Goal: Check status: Check status

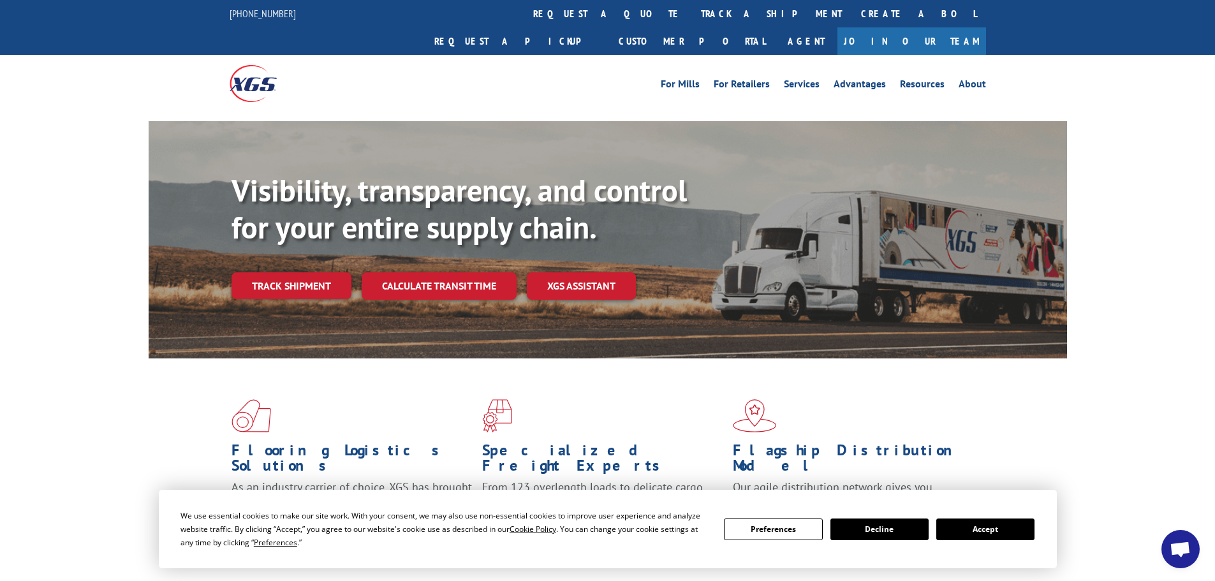
click at [989, 537] on button "Accept" at bounding box center [985, 530] width 98 height 22
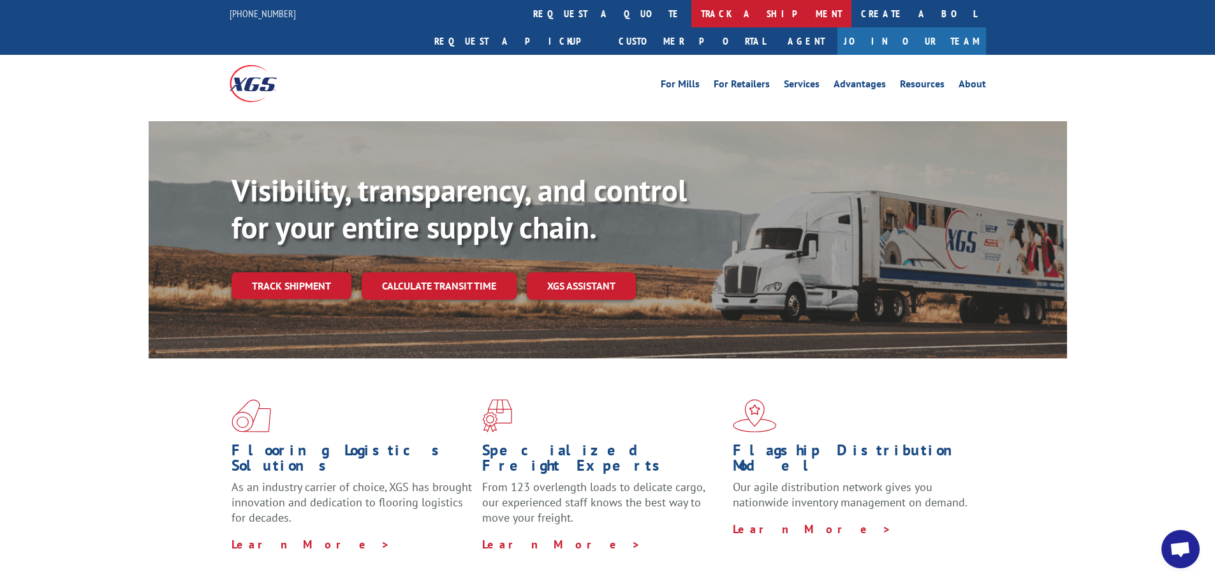
click at [691, 8] on link "track a shipment" at bounding box center [771, 13] width 160 height 27
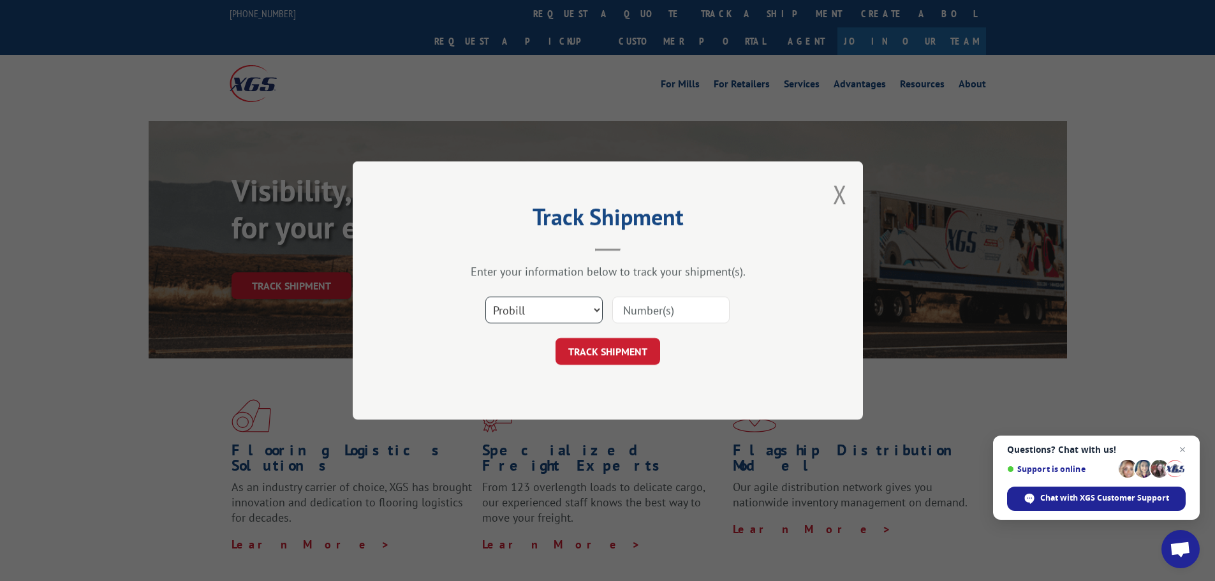
click at [535, 316] on select "Select category... Probill BOL PO" at bounding box center [543, 310] width 117 height 27
select select "bol"
click at [485, 297] on select "Select category... Probill BOL PO" at bounding box center [543, 310] width 117 height 27
click at [638, 310] on input at bounding box center [670, 310] width 117 height 27
paste input "5140826"
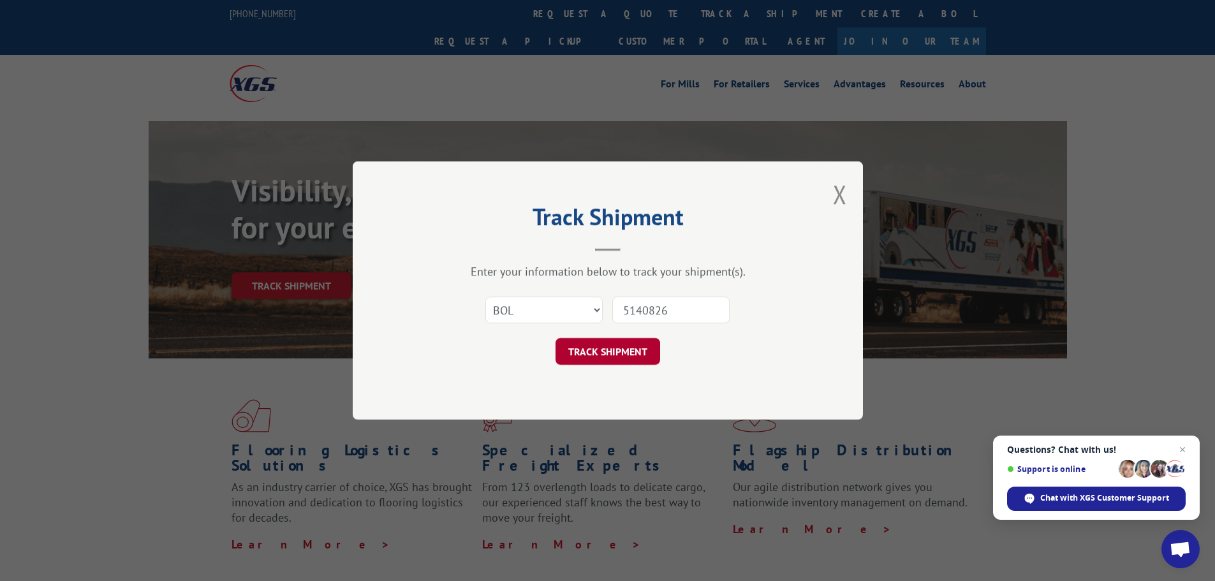
type input "5140826"
click at [600, 356] on button "TRACK SHIPMENT" at bounding box center [608, 351] width 105 height 27
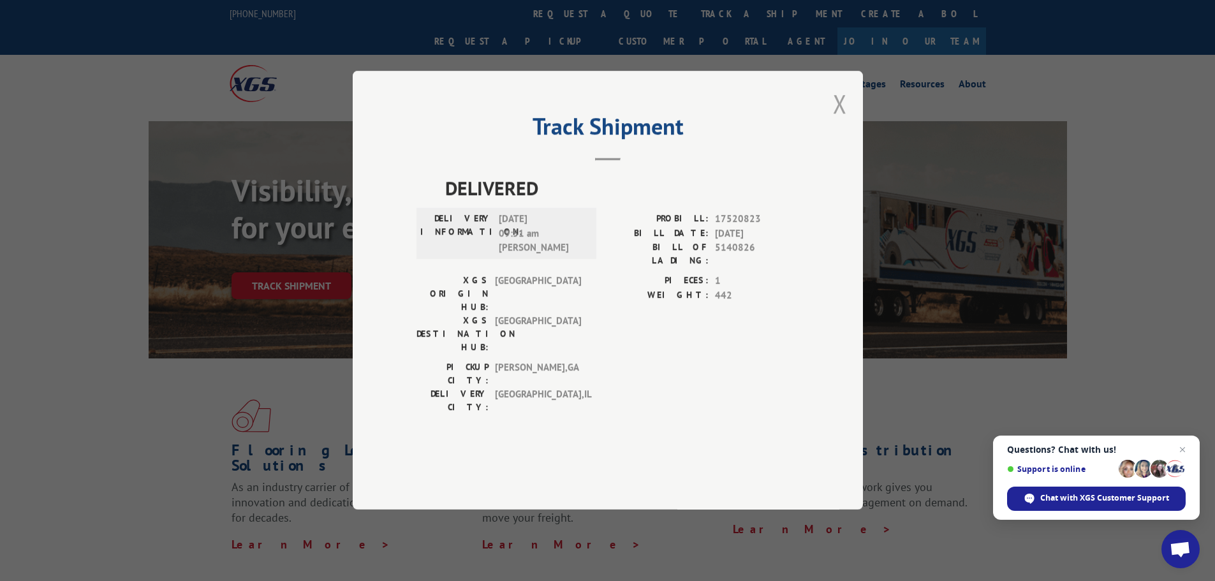
click at [839, 121] on button "Close modal" at bounding box center [840, 104] width 14 height 34
